Goal: Information Seeking & Learning: Learn about a topic

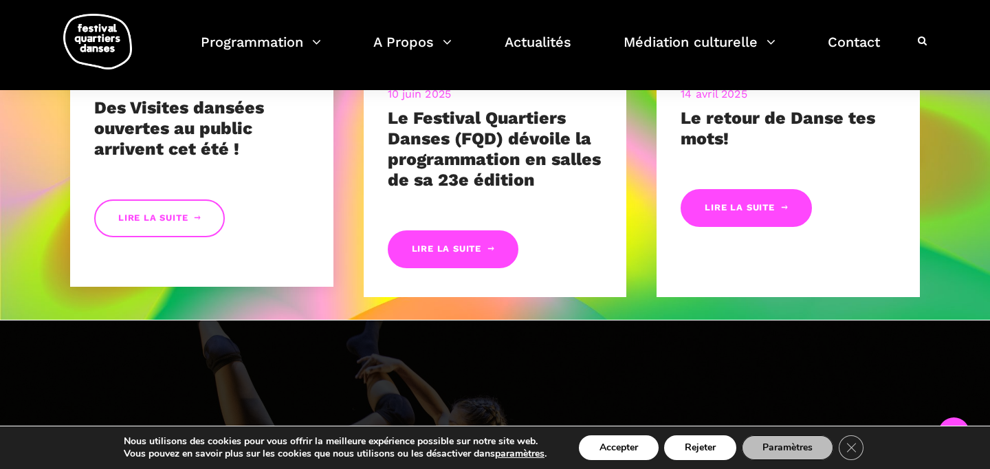
scroll to position [684, 0]
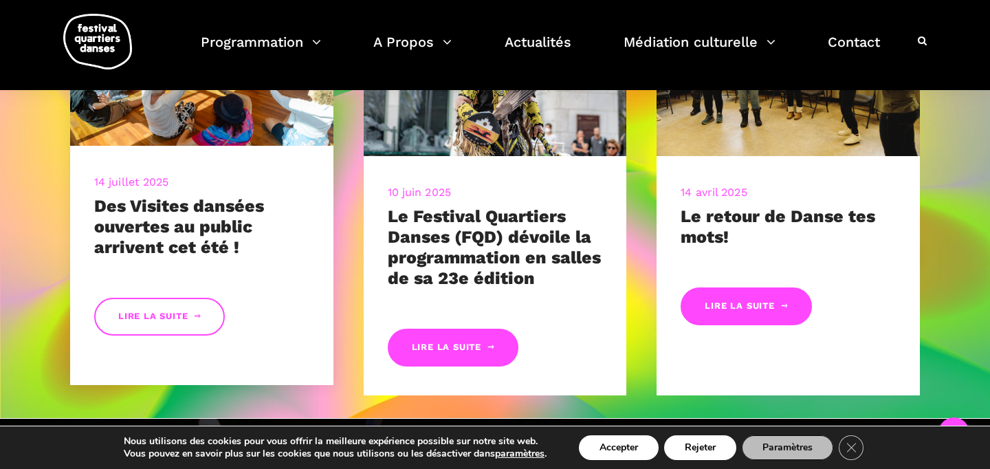
click at [154, 322] on link "Lire la suite" at bounding box center [159, 317] width 131 height 38
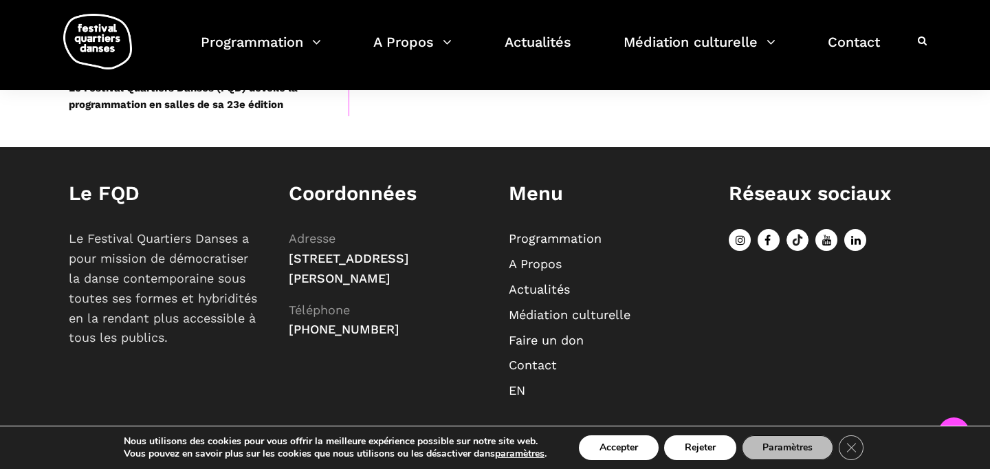
scroll to position [1343, 0]
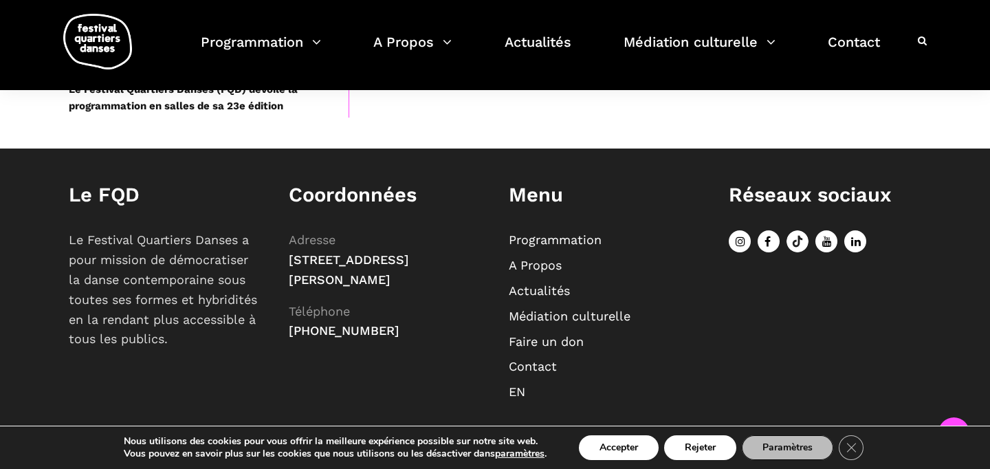
click at [554, 240] on link "Programmation" at bounding box center [555, 239] width 93 height 14
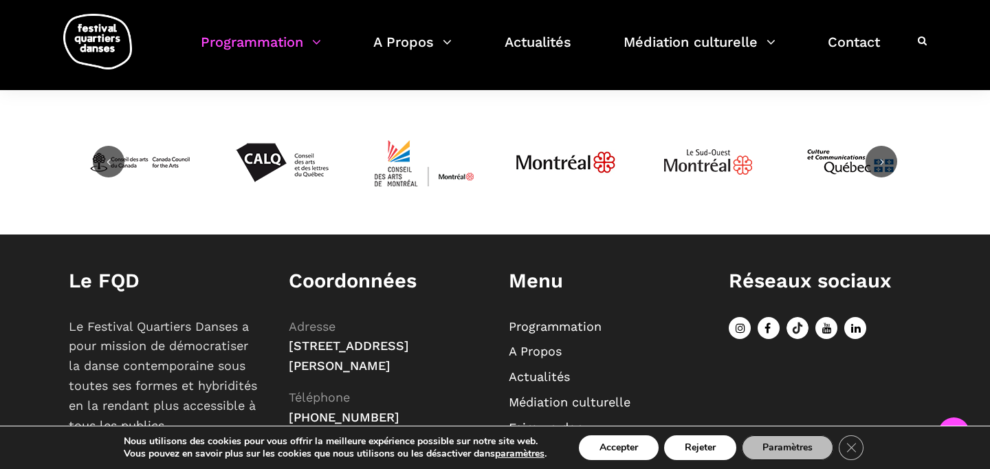
scroll to position [4448, 0]
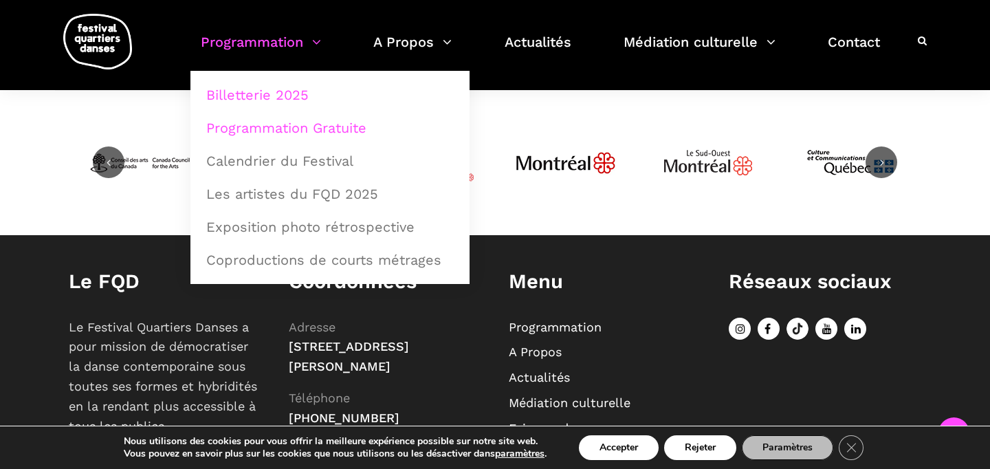
click at [298, 132] on link "Programmation Gratuite" at bounding box center [330, 128] width 264 height 32
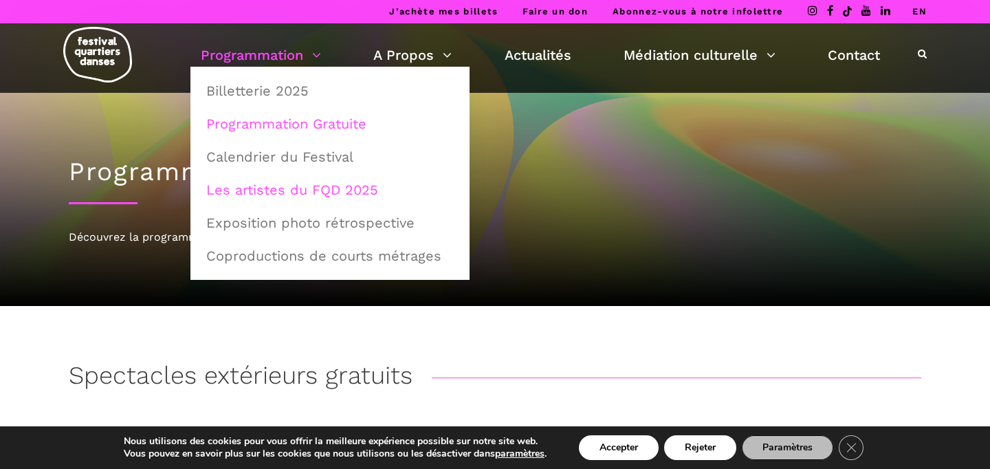
click at [232, 193] on link "Les artistes du FQD 2025" at bounding box center [330, 190] width 264 height 32
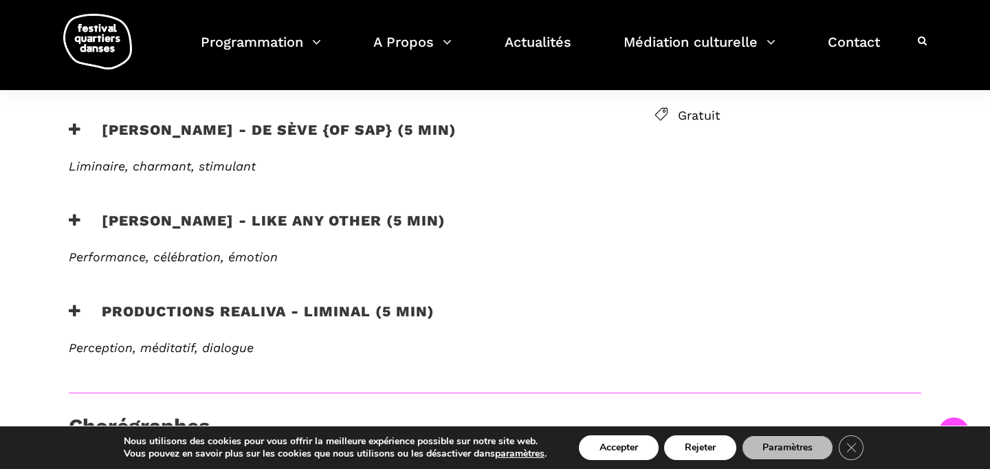
scroll to position [564, 0]
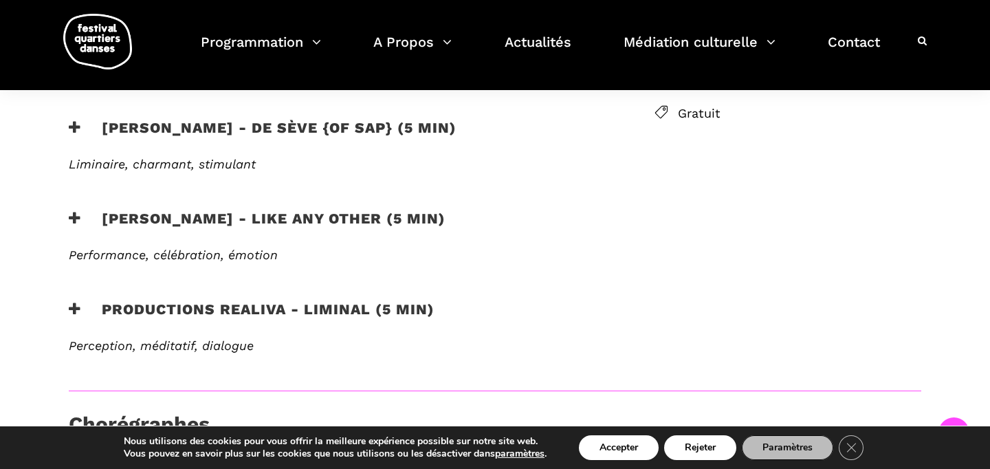
click at [73, 302] on icon at bounding box center [75, 309] width 12 height 14
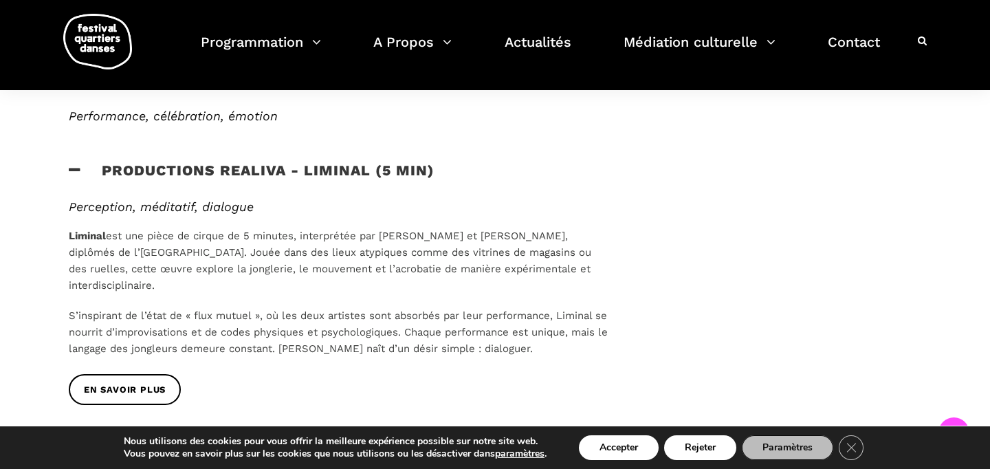
scroll to position [704, 0]
click at [76, 162] on icon at bounding box center [75, 169] width 12 height 14
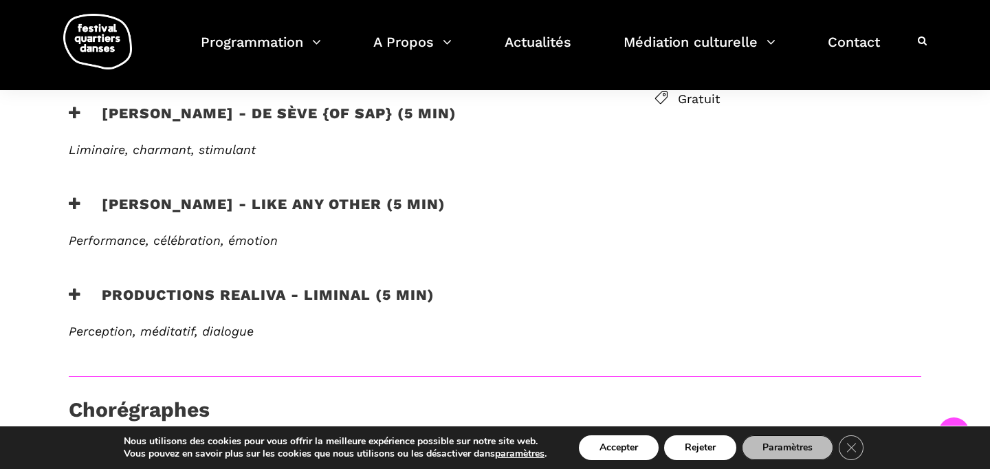
scroll to position [560, 0]
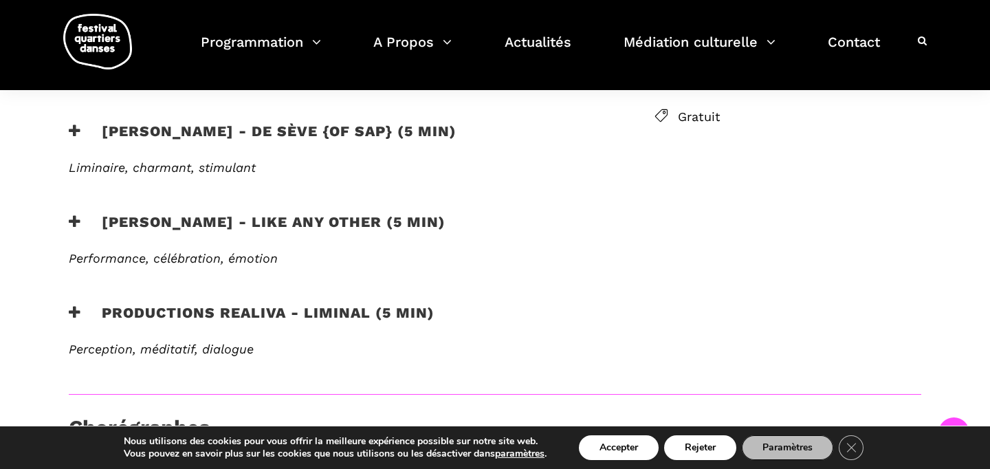
click at [80, 215] on icon at bounding box center [75, 222] width 12 height 14
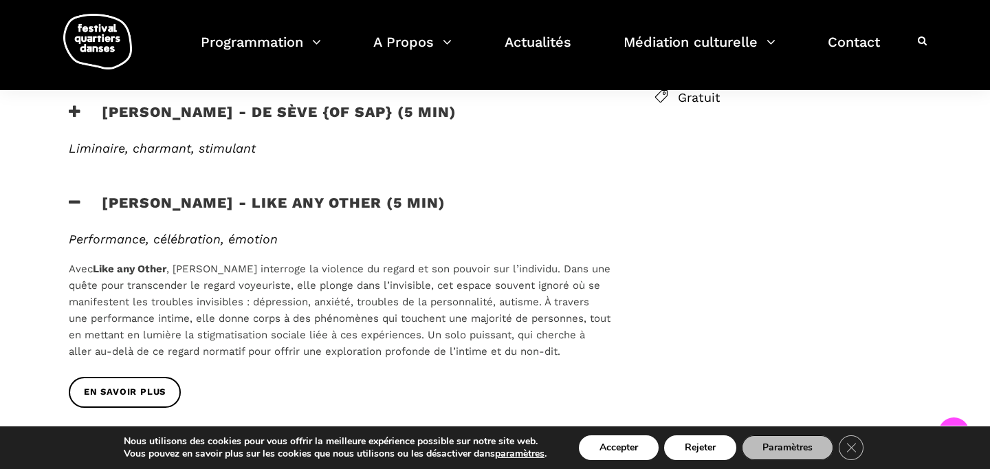
scroll to position [581, 0]
click at [76, 194] on icon at bounding box center [75, 201] width 12 height 14
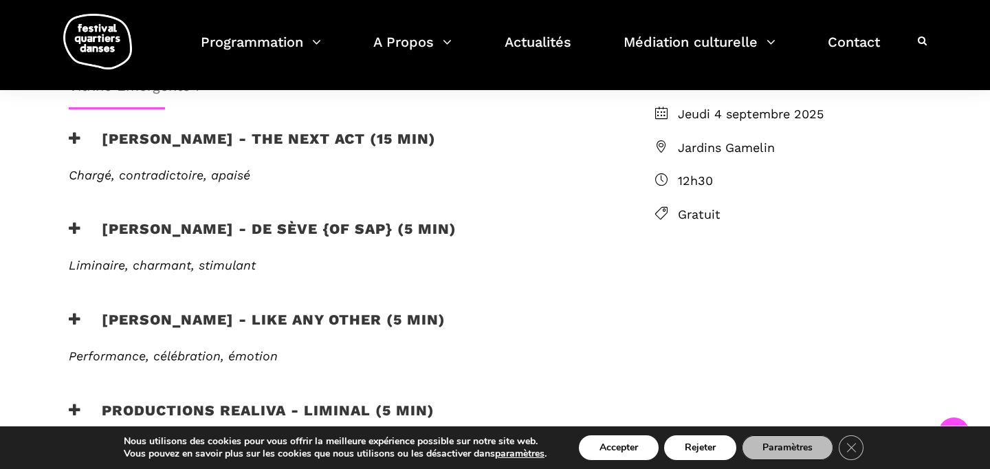
scroll to position [448, 0]
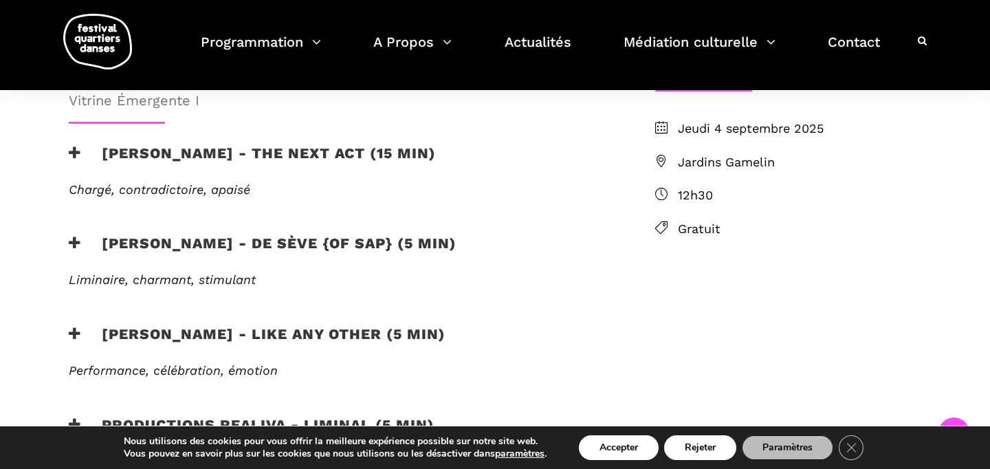
click at [76, 236] on icon at bounding box center [75, 243] width 12 height 14
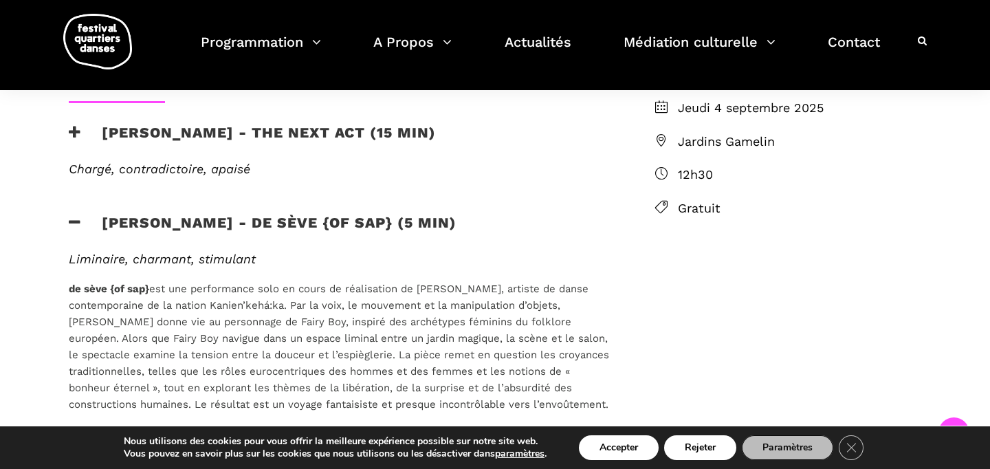
scroll to position [495, 0]
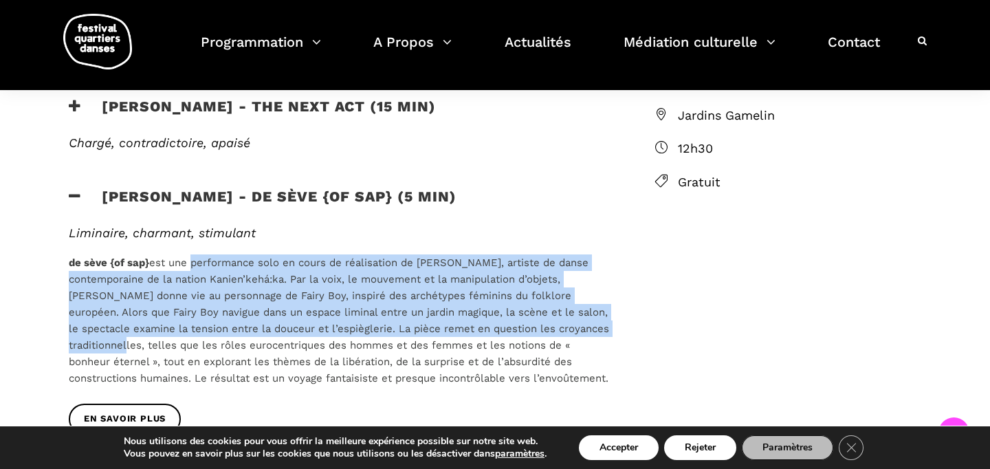
drag, startPoint x: 192, startPoint y: 215, endPoint x: 185, endPoint y: 299, distance: 84.2
click at [185, 299] on span "de sève {of sap} est une performance solo en cours de réalisation de Lamont, ar…" at bounding box center [339, 321] width 541 height 128
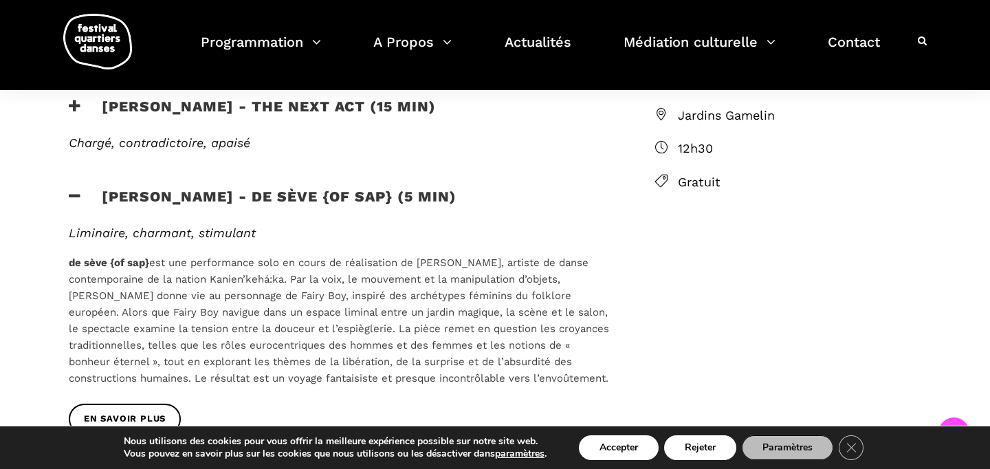
click at [75, 189] on icon at bounding box center [75, 196] width 12 height 14
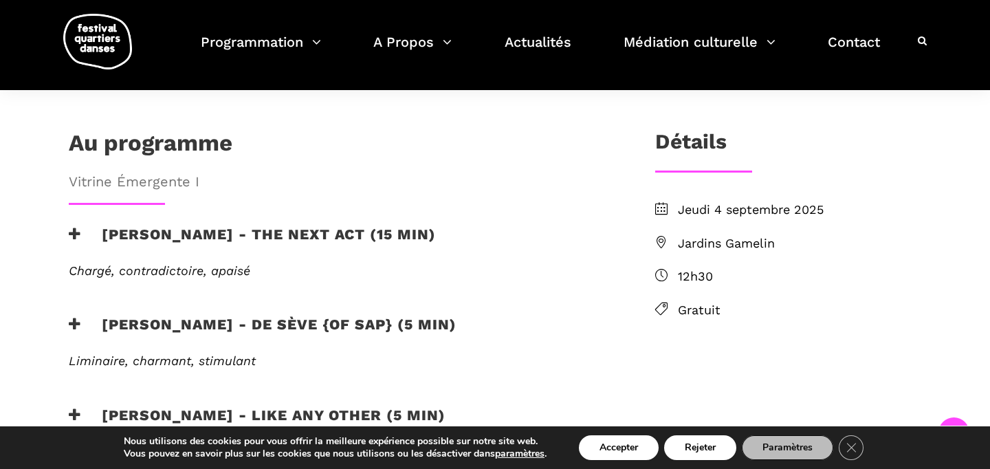
scroll to position [367, 0]
click at [68, 226] on div "Jake poloz - the next act (15 min)" at bounding box center [339, 245] width 569 height 38
click at [76, 227] on icon at bounding box center [75, 234] width 12 height 14
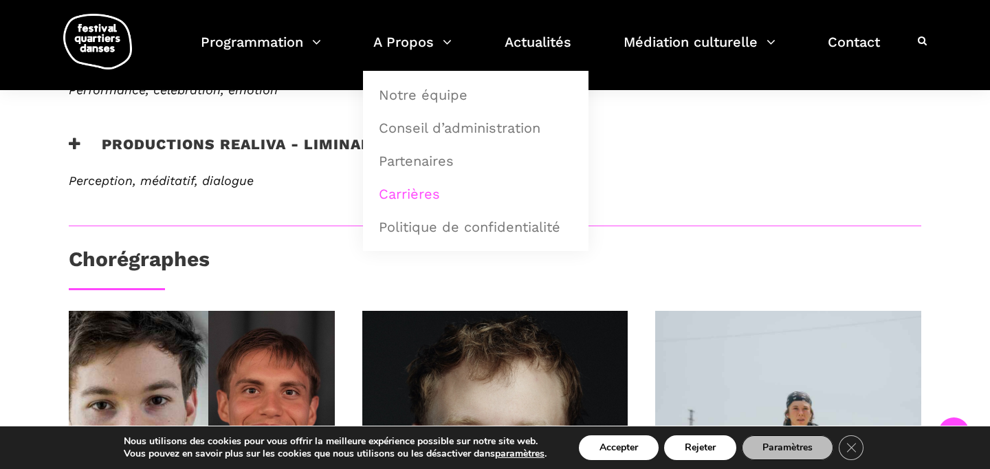
scroll to position [873, 0]
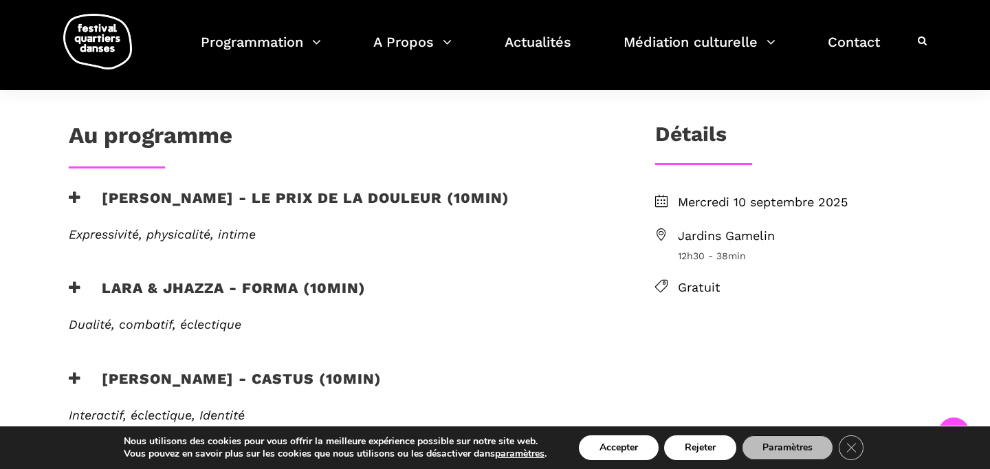
scroll to position [375, 0]
click at [117, 188] on h3 "Anna Vauquier - Le prix de la douleur (10min)" at bounding box center [289, 205] width 441 height 34
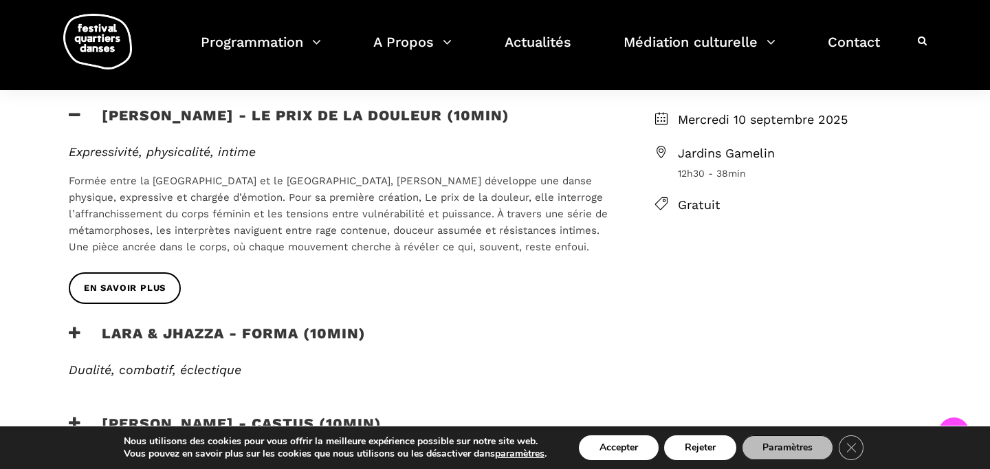
scroll to position [458, 0]
click at [78, 324] on h3 "Lara & Jhazza - forma (10min)" at bounding box center [217, 341] width 297 height 34
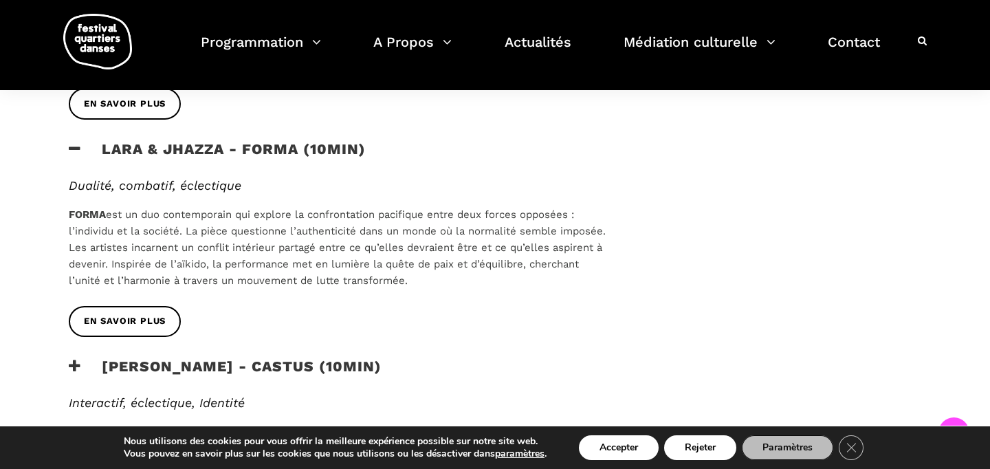
scroll to position [649, 0]
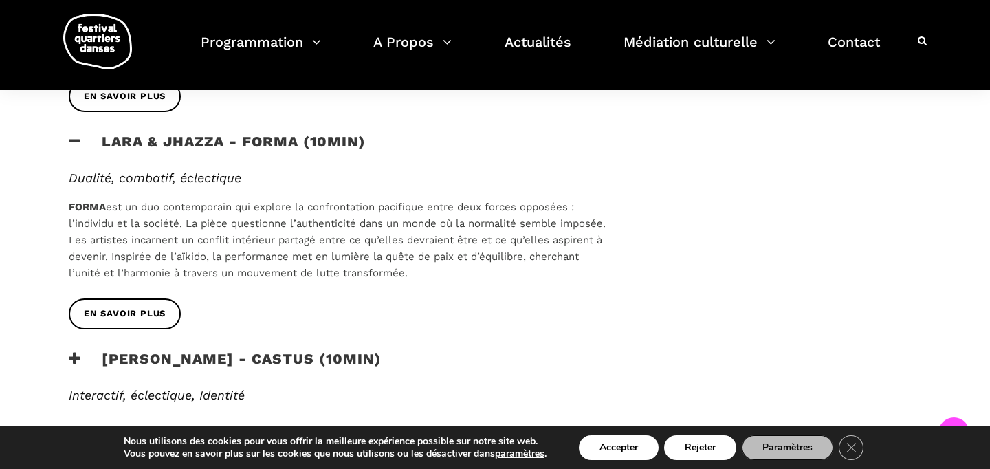
click at [78, 350] on h3 "Vincent Lacasse - Castus (10min)" at bounding box center [225, 367] width 313 height 34
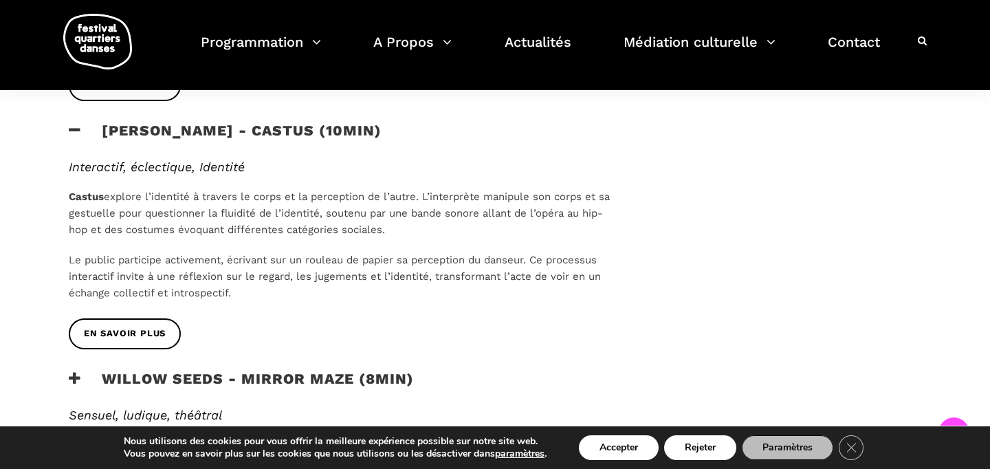
scroll to position [884, 0]
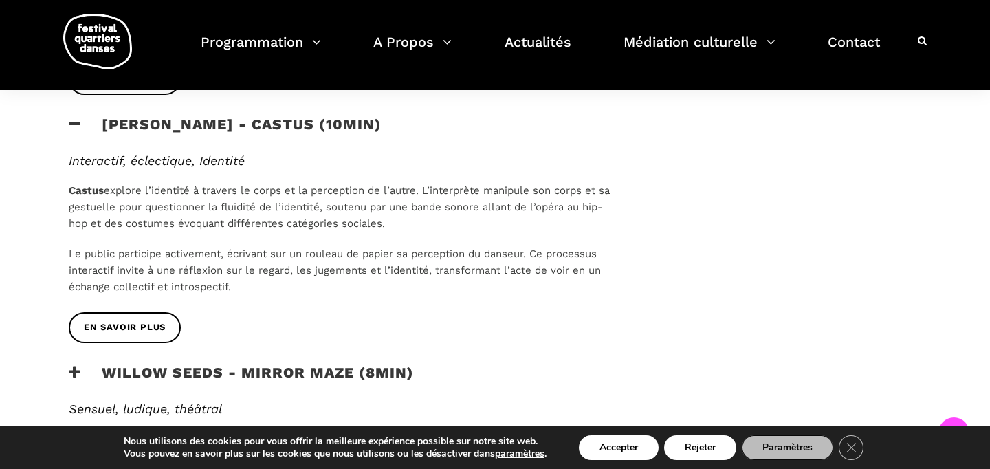
click at [75, 365] on icon at bounding box center [75, 372] width 12 height 14
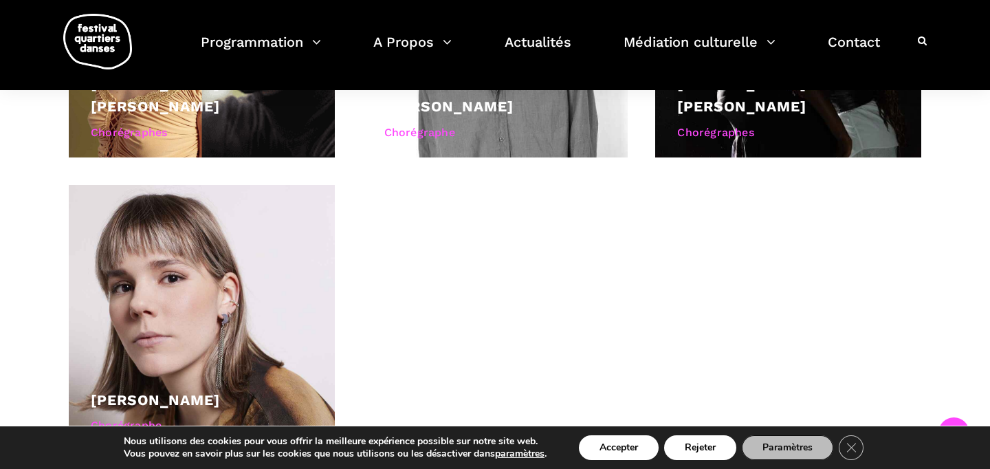
scroll to position [1662, 0]
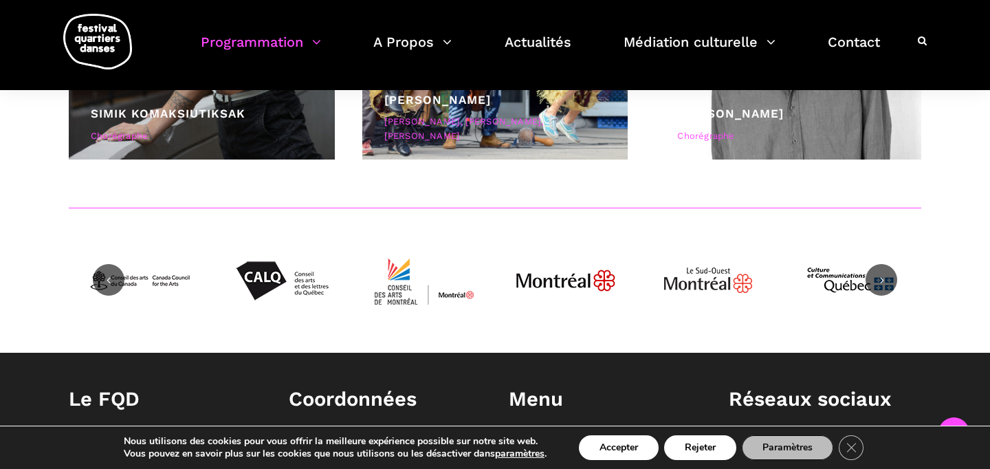
scroll to position [5909, 0]
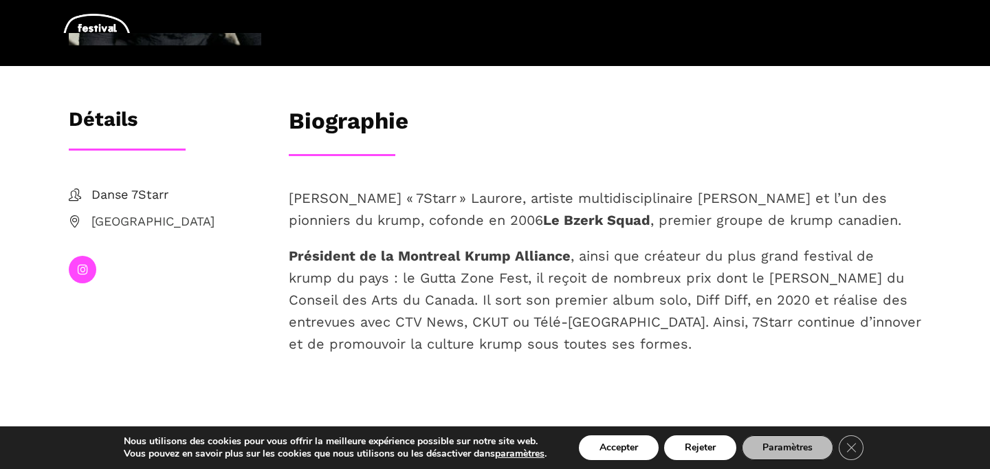
scroll to position [344, 0]
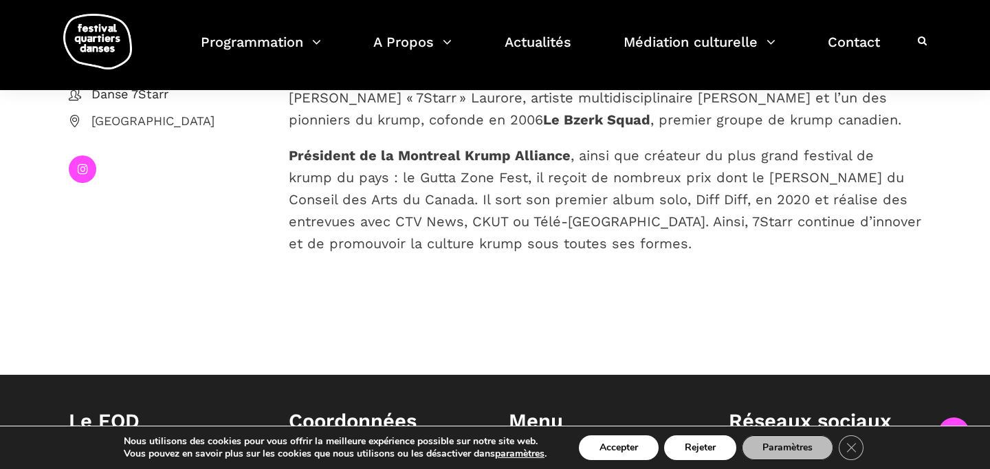
click at [80, 168] on icon at bounding box center [83, 169] width 10 height 12
